Goal: Transaction & Acquisition: Purchase product/service

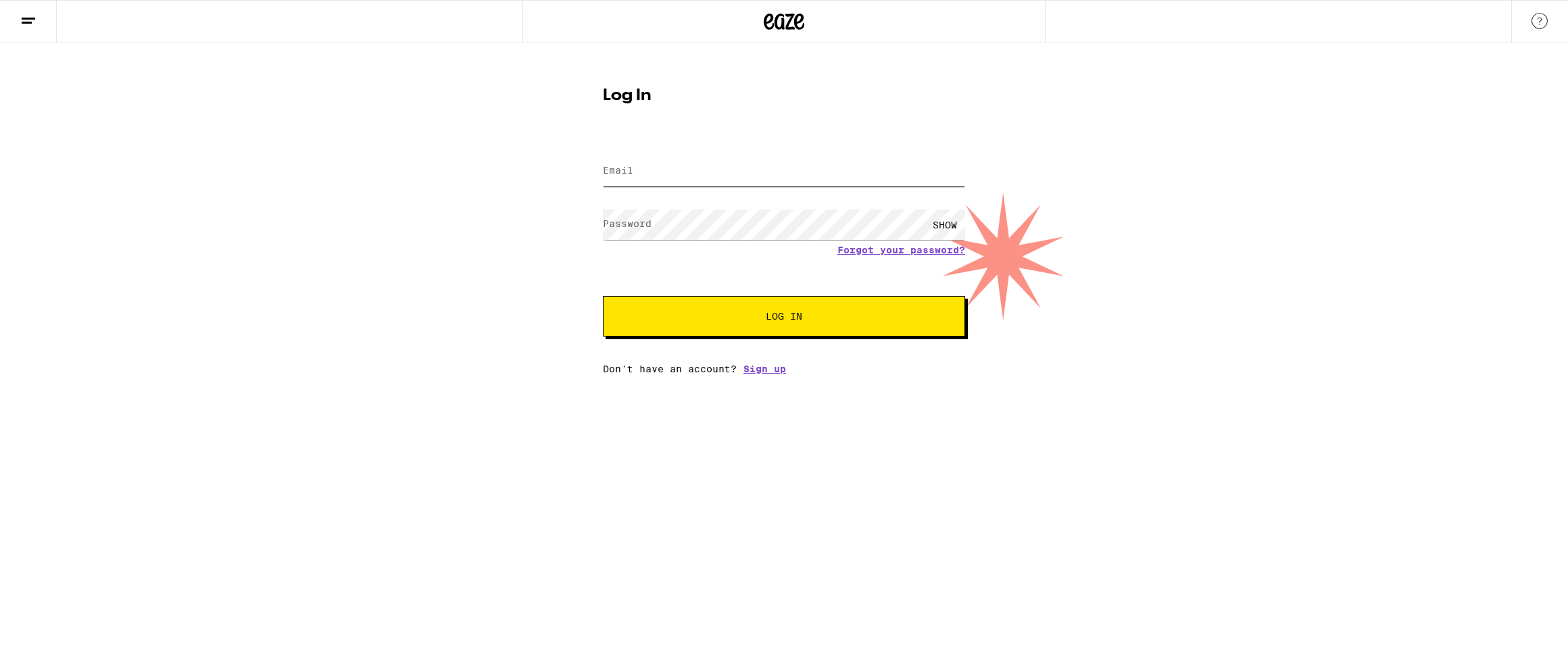
type input "[EMAIL_ADDRESS][DOMAIN_NAME]"
click at [875, 314] on button "Log In" at bounding box center [784, 316] width 362 height 40
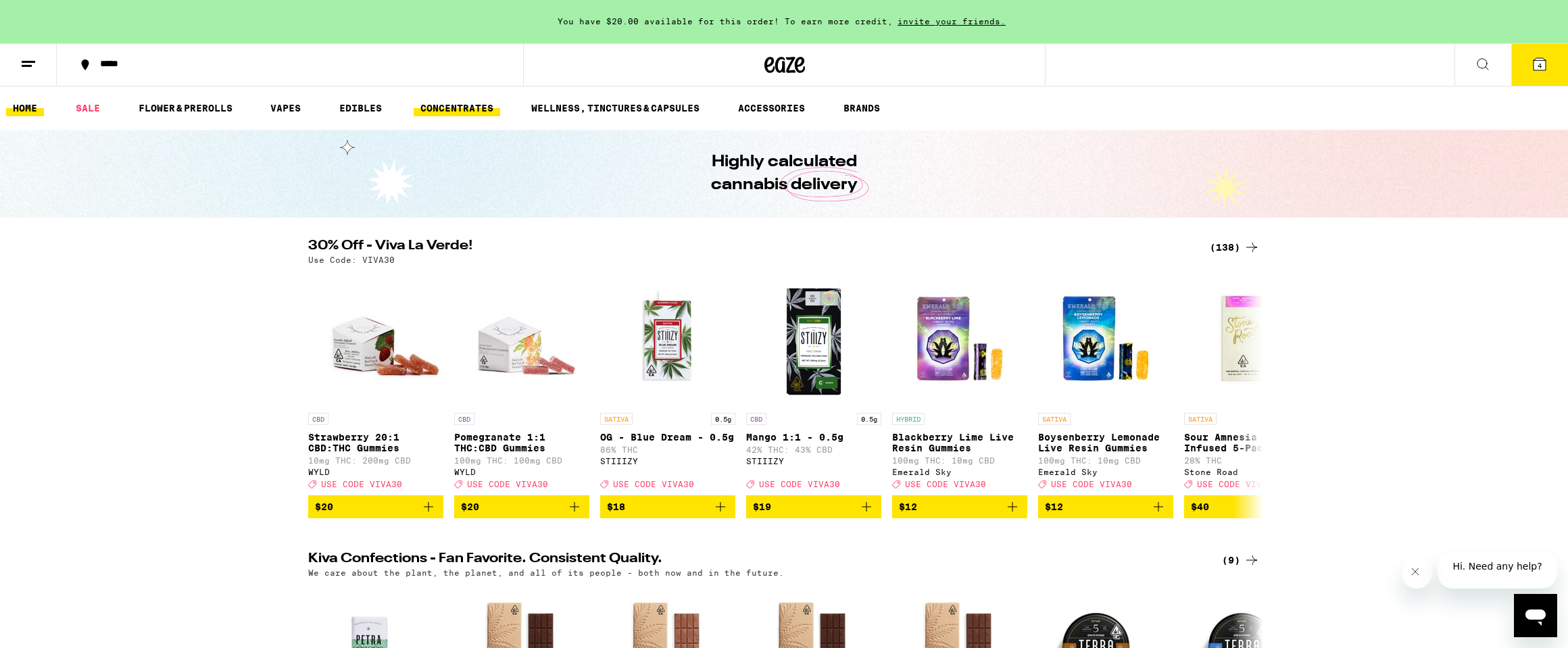
click at [500, 100] on link "CONCENTRATES" at bounding box center [457, 108] width 87 height 16
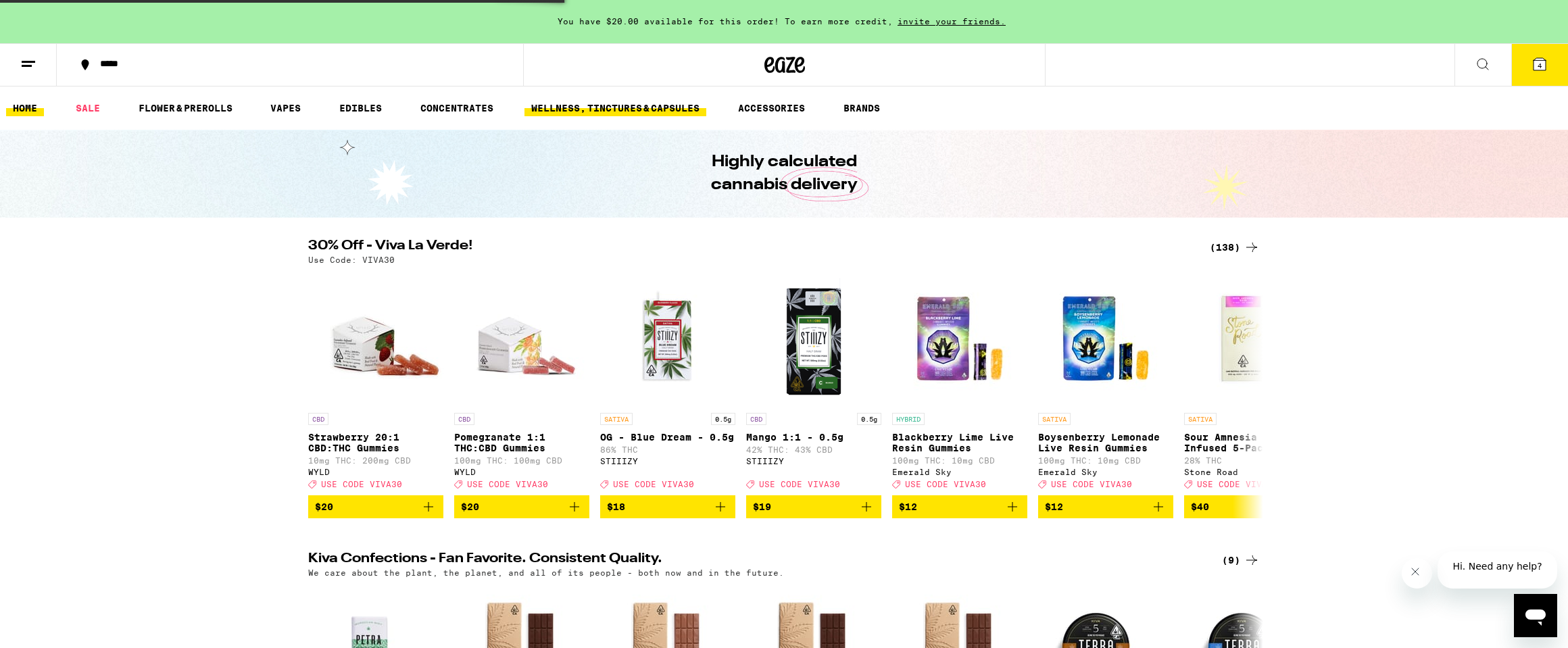
click at [706, 107] on link "WELLNESS, TINCTURES & CAPSULES" at bounding box center [615, 108] width 181 height 16
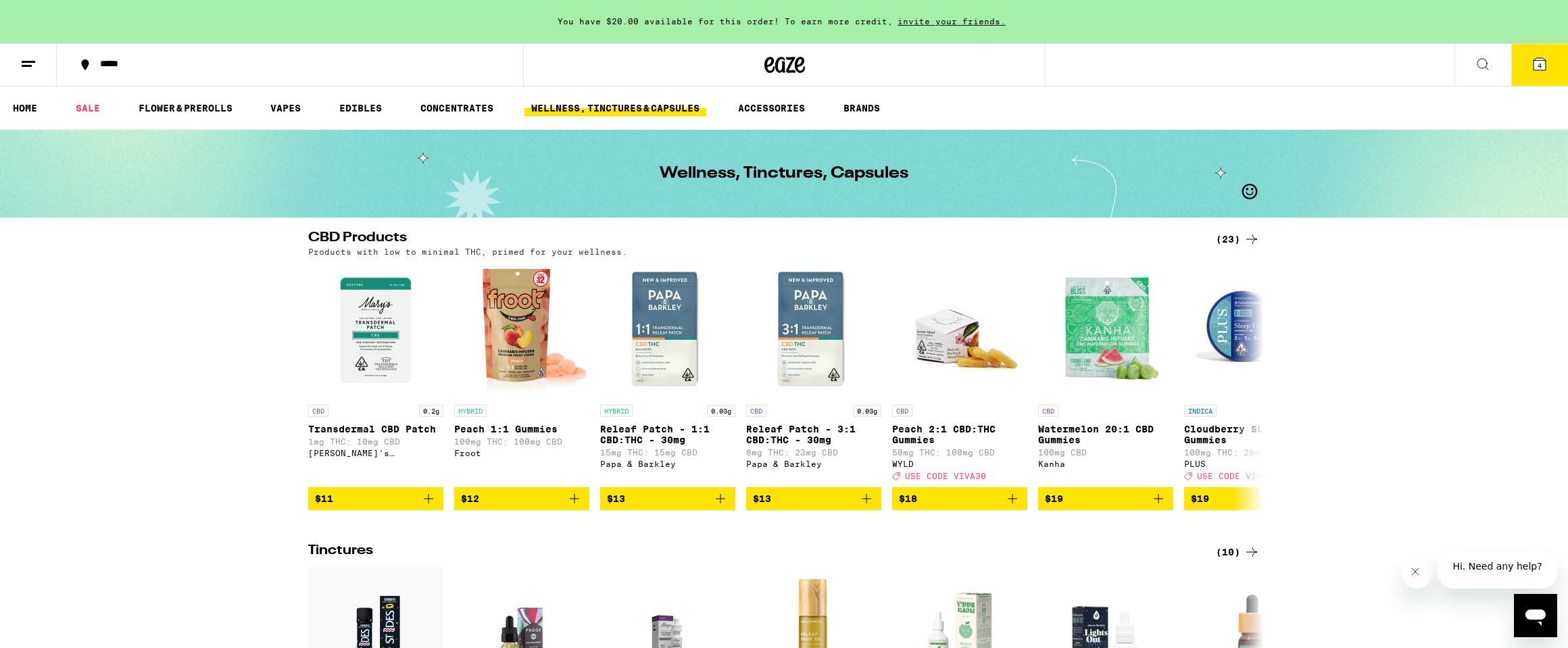
click at [1235, 239] on div "(23)" at bounding box center [1237, 240] width 44 height 16
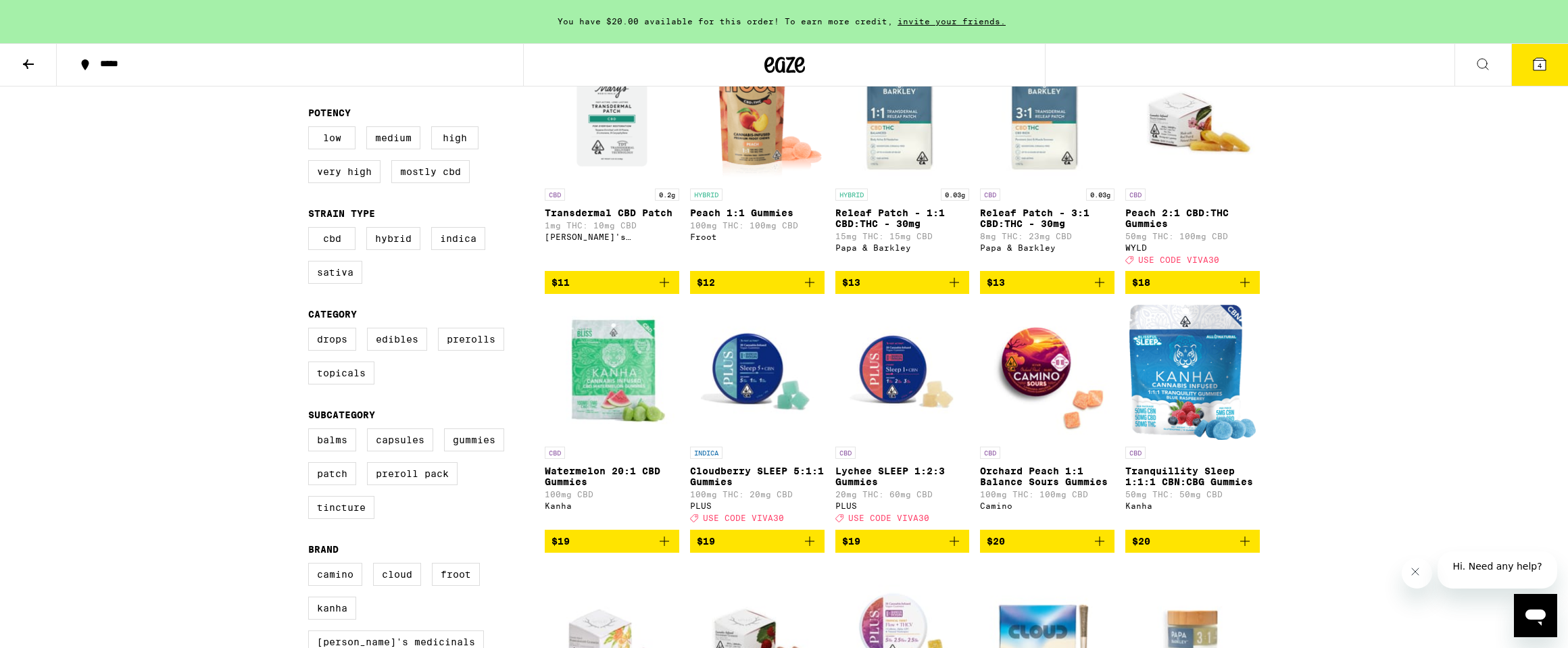
scroll to position [189, 0]
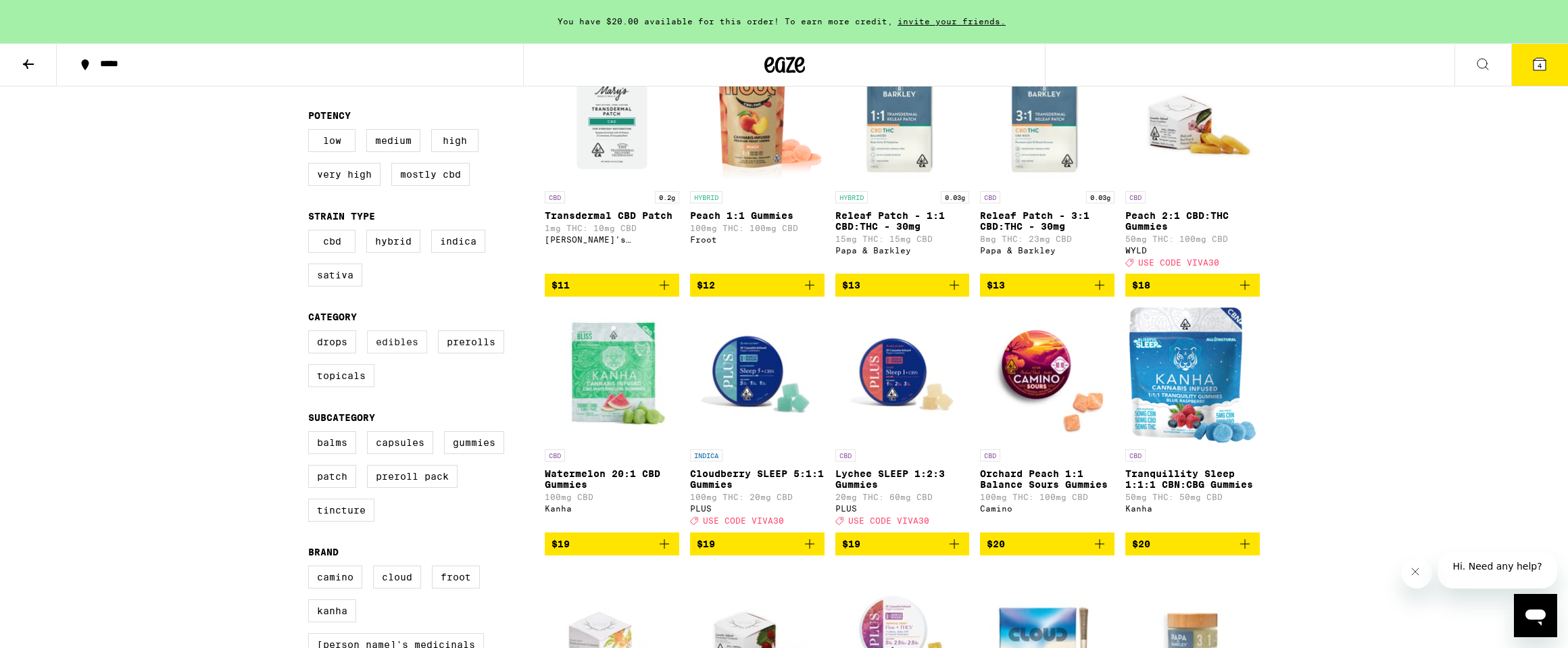
click at [427, 354] on label "Edibles" at bounding box center [397, 342] width 60 height 23
click at [312, 333] on input "Edibles" at bounding box center [311, 332] width 1 height 1
checkbox input "true"
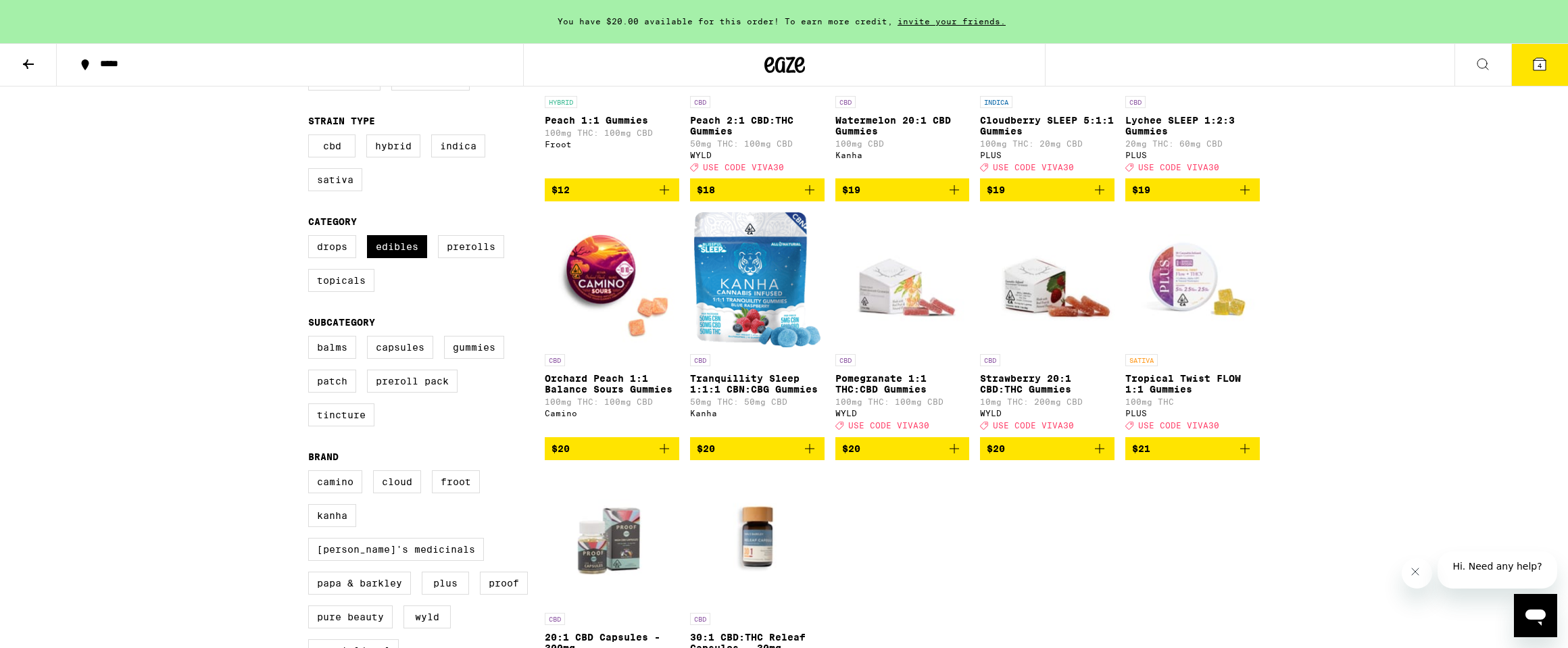
scroll to position [326, 0]
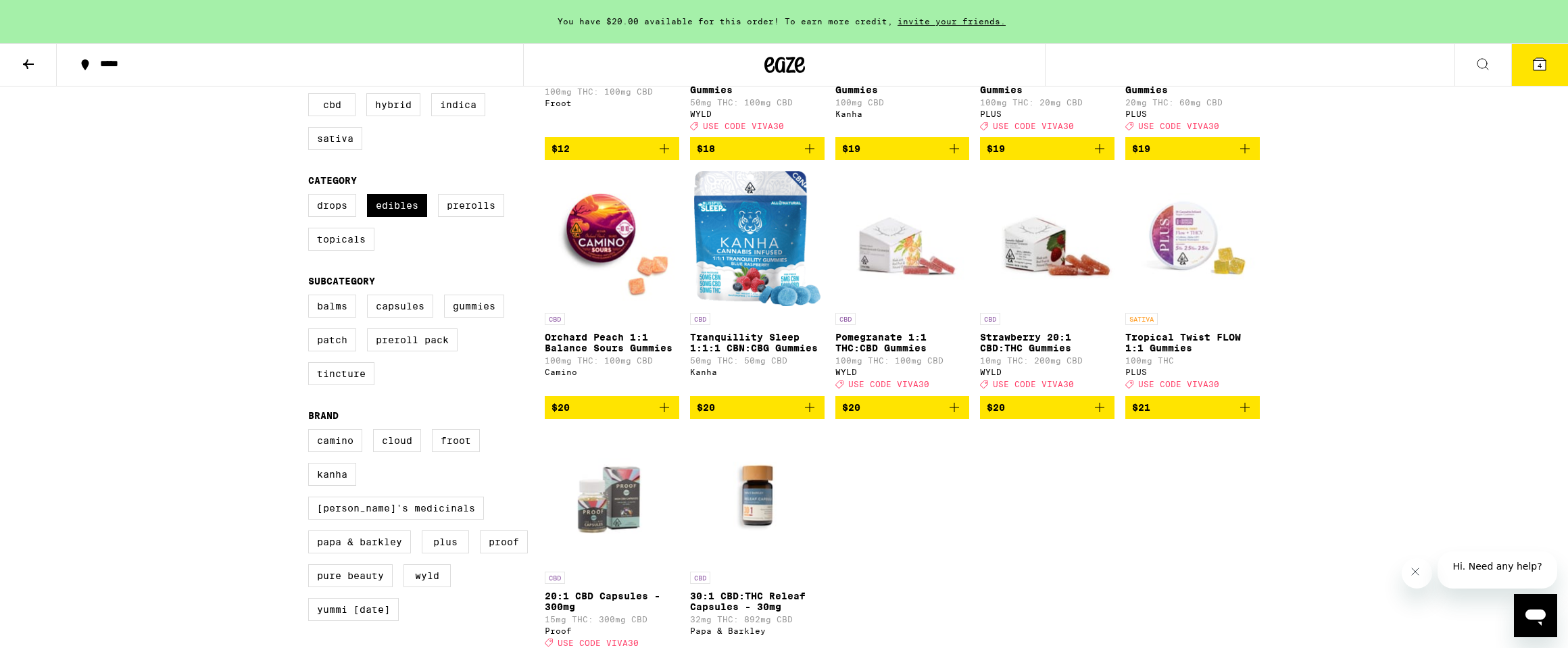
click at [720, 307] on img "Open page for Tranquillity Sleep 1:1:1 CBN:CBG Gummies from Kanha" at bounding box center [757, 238] width 126 height 135
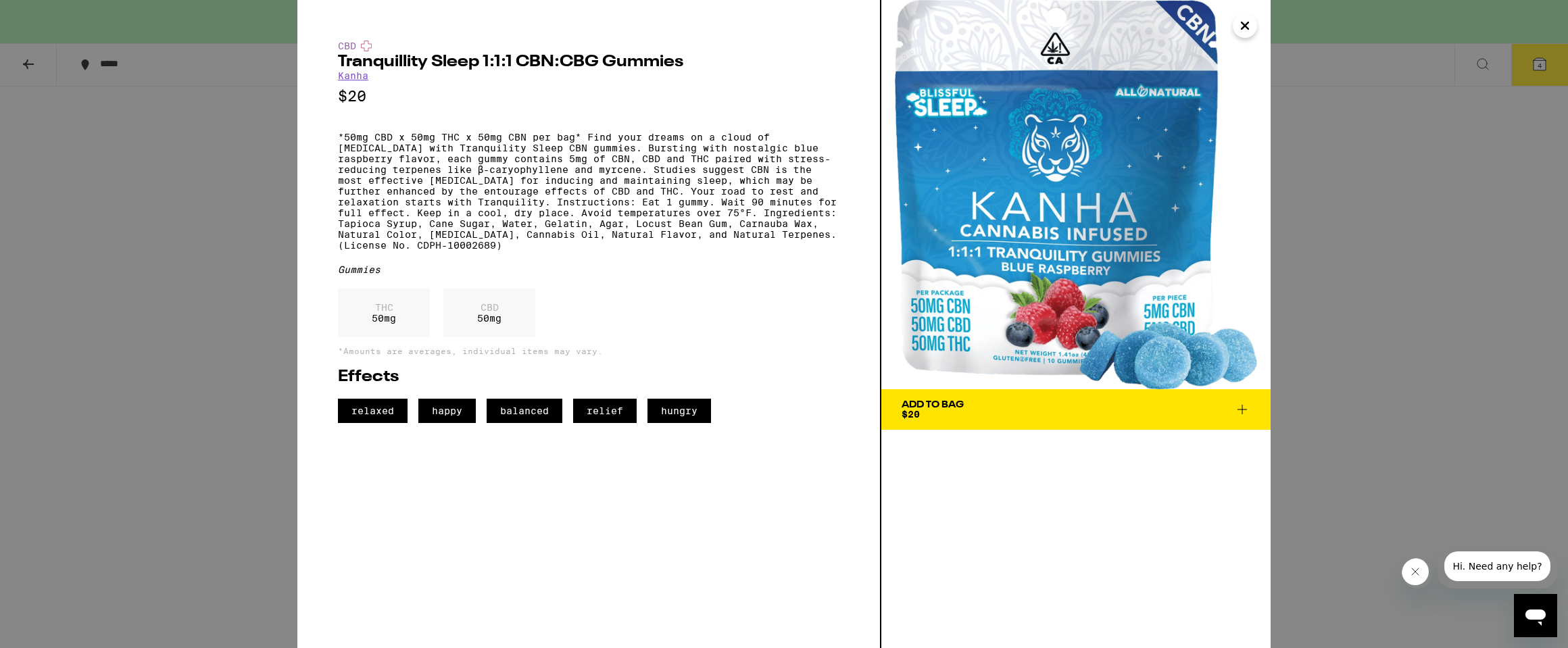
click at [1247, 15] on icon "Close" at bounding box center [1245, 25] width 16 height 21
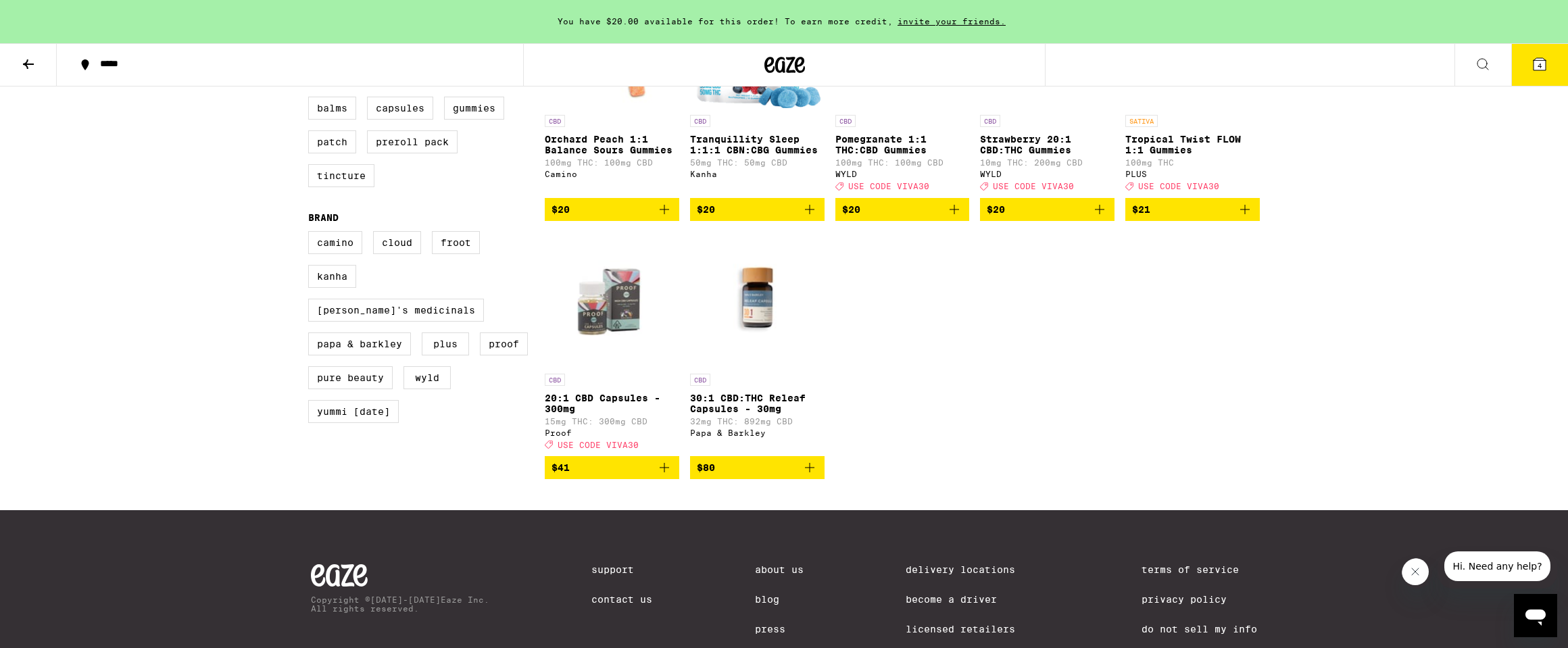
scroll to position [524, 0]
click at [434, 322] on label "[PERSON_NAME]'s Medicinals" at bounding box center [396, 310] width 176 height 23
click at [312, 234] on input "[PERSON_NAME]'s Medicinals" at bounding box center [311, 233] width 1 height 1
checkbox input "true"
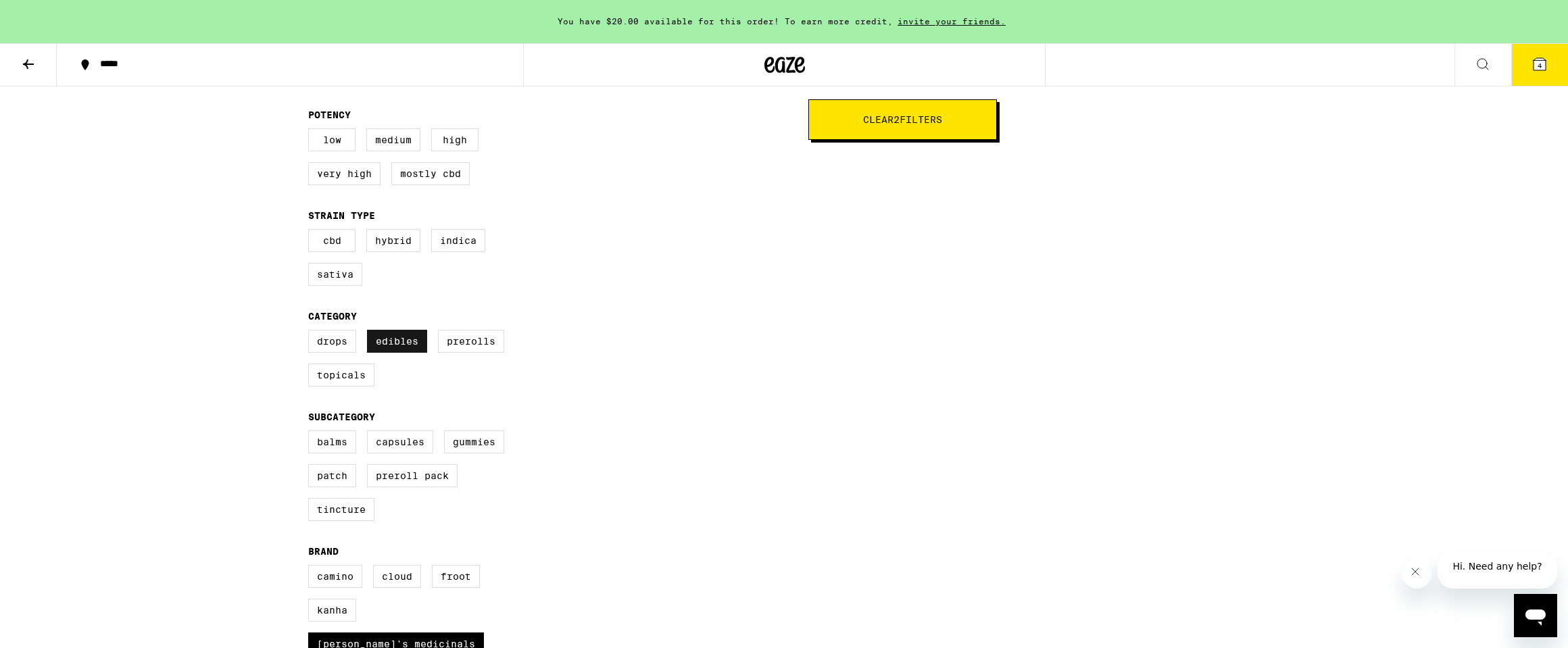
scroll to position [193, 0]
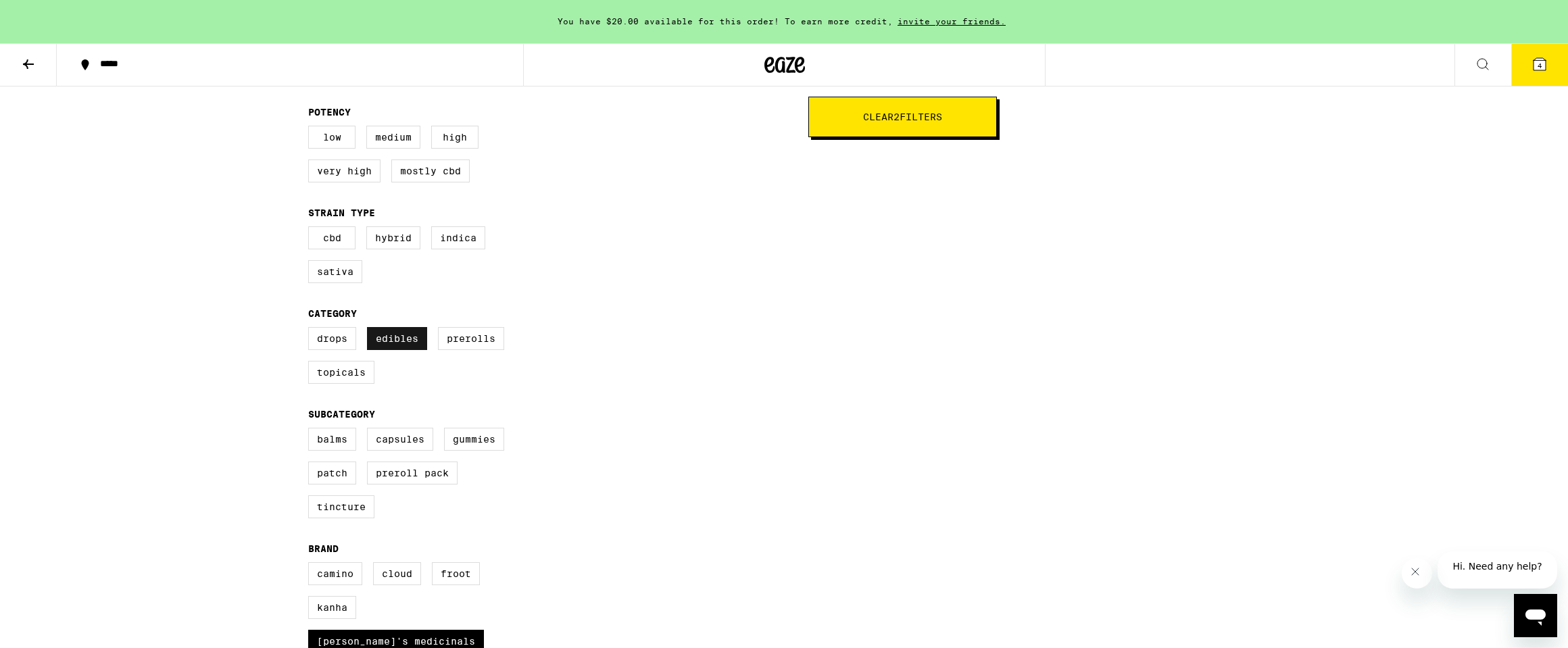
click at [415, 350] on label "Edibles" at bounding box center [397, 339] width 60 height 23
click at [312, 330] on input "Edibles" at bounding box center [311, 329] width 1 height 1
checkbox input "false"
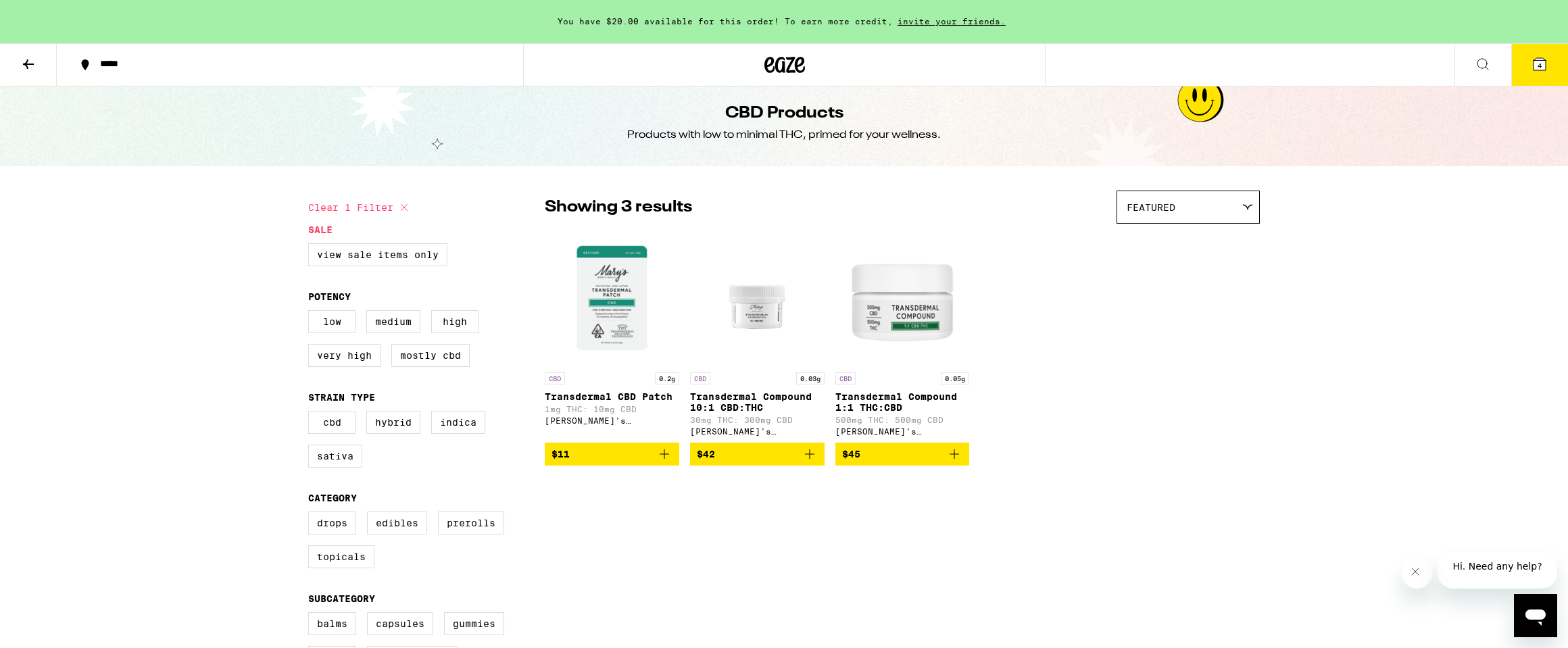
scroll to position [10, 0]
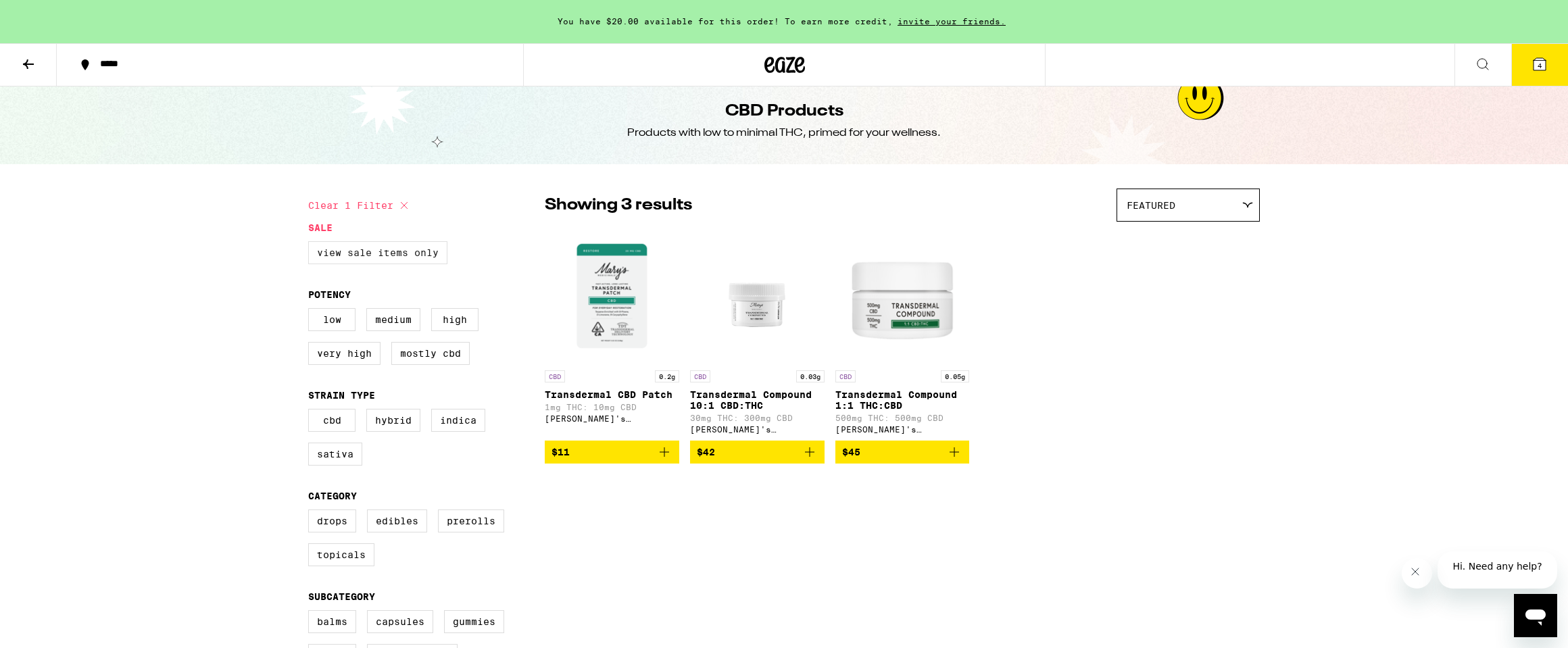
click at [442, 265] on label "View Sale Items Only" at bounding box center [378, 253] width 139 height 23
click at [312, 244] on input "View Sale Items Only" at bounding box center [311, 243] width 1 height 1
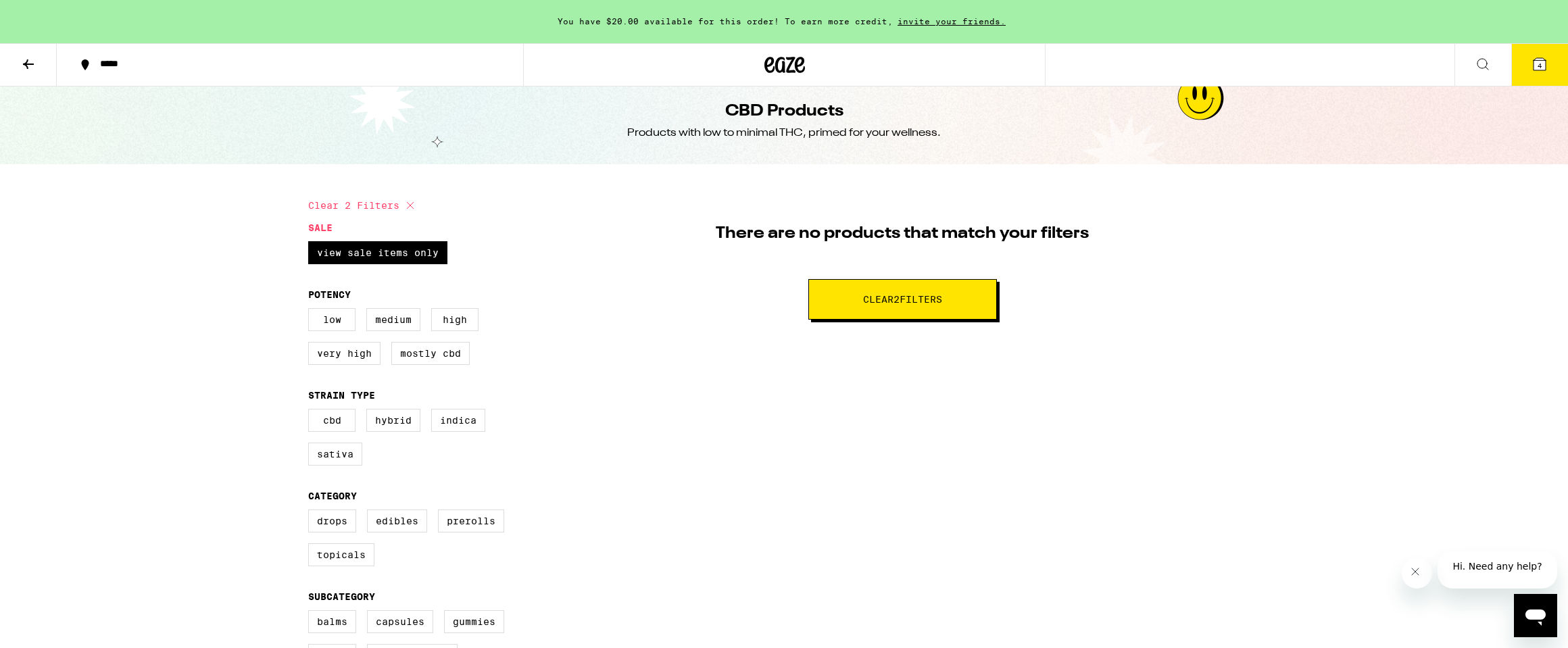
click at [939, 304] on span "Clear 2 filter s" at bounding box center [902, 299] width 80 height 10
checkbox input "false"
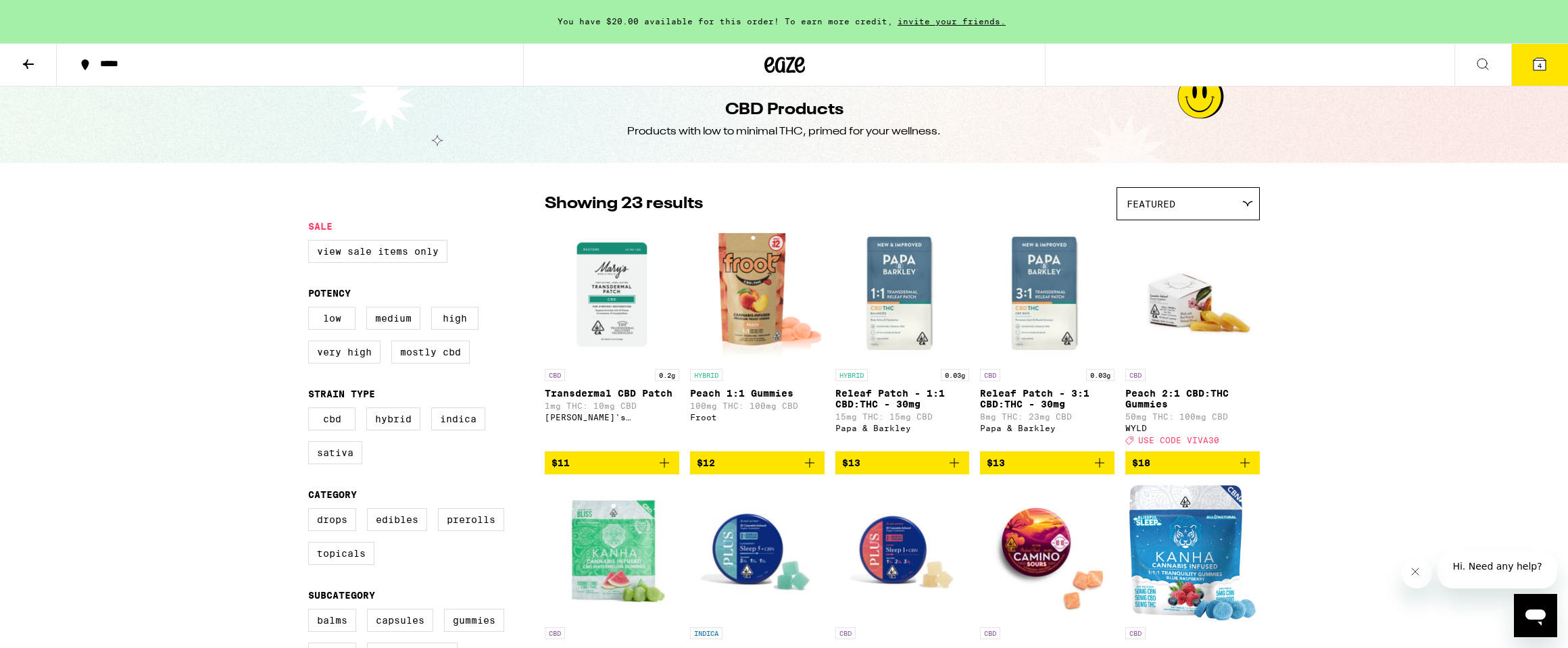
click at [392, 263] on label "View Sale Items Only" at bounding box center [378, 252] width 139 height 23
click at [312, 243] on input "View Sale Items Only" at bounding box center [311, 242] width 1 height 1
checkbox input "true"
